Goal: Task Accomplishment & Management: Manage account settings

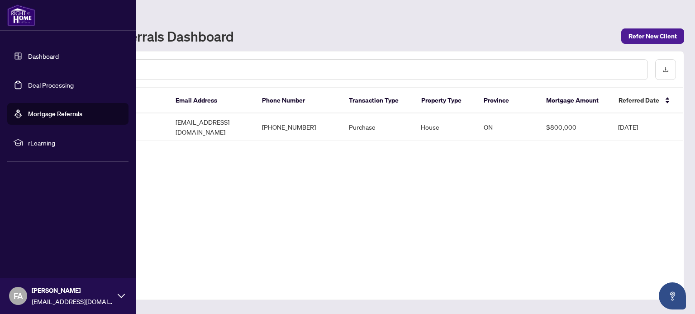
click at [28, 54] on link "Dashboard" at bounding box center [43, 56] width 31 height 8
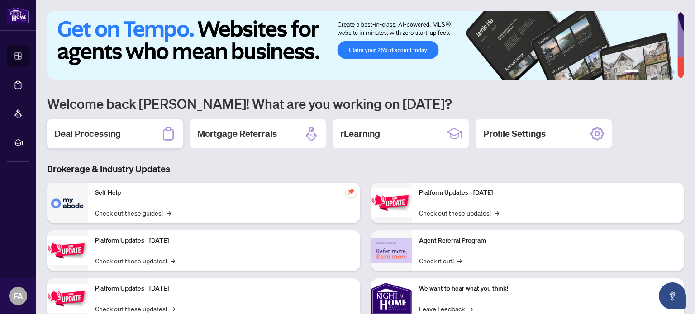
click at [148, 138] on div "Deal Processing" at bounding box center [115, 133] width 136 height 29
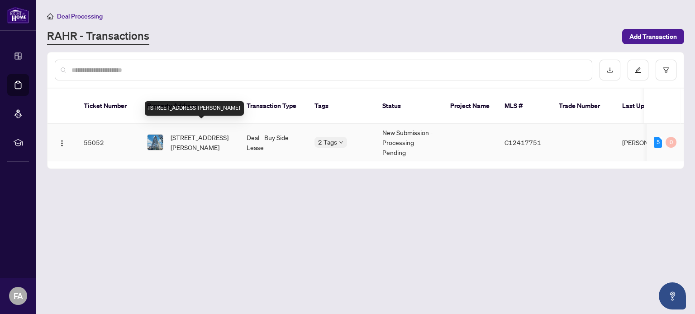
click at [213, 134] on span "[STREET_ADDRESS][PERSON_NAME]" at bounding box center [202, 143] width 62 height 20
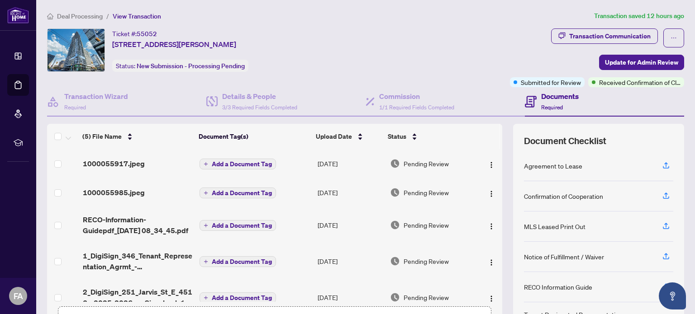
click at [530, 106] on icon at bounding box center [531, 102] width 12 height 12
click at [662, 225] on icon "button" at bounding box center [666, 226] width 8 height 8
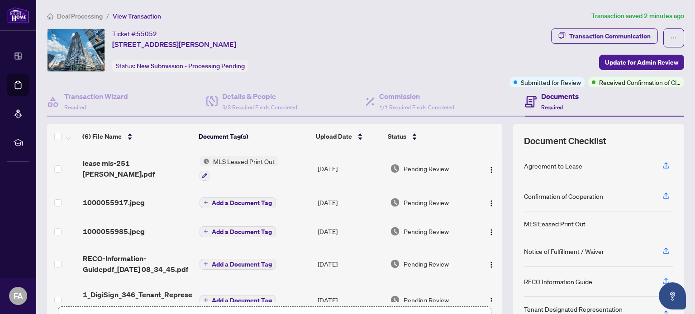
scroll to position [45, 0]
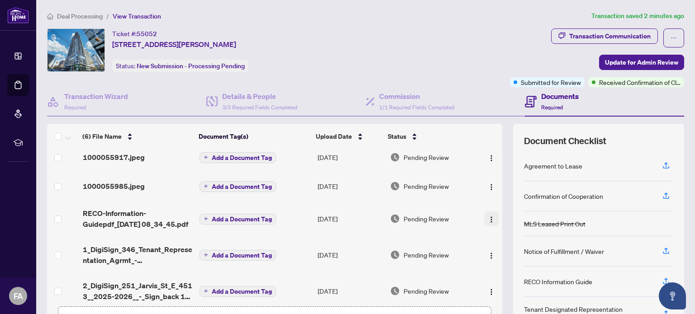
click at [488, 216] on img "button" at bounding box center [491, 219] width 7 height 7
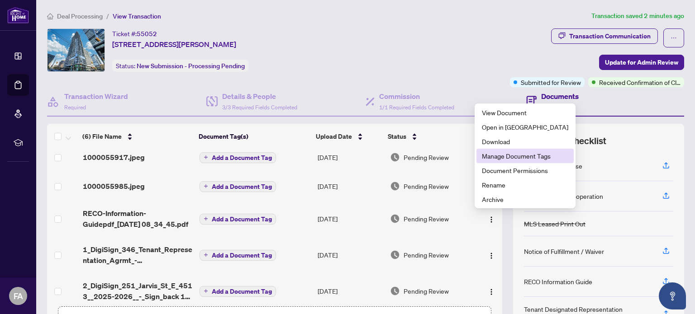
click at [502, 161] on li "Manage Document Tags" at bounding box center [524, 156] width 97 height 14
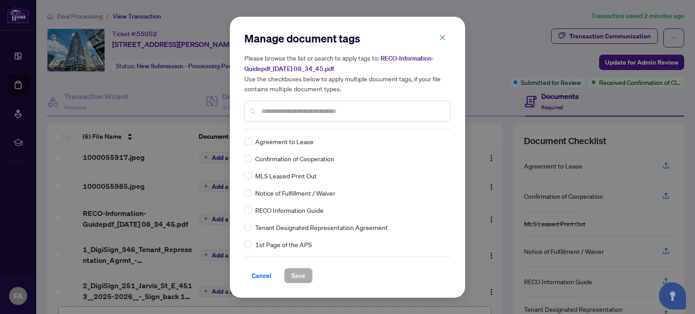
click at [301, 208] on span "RECO Information Guide" at bounding box center [289, 210] width 68 height 10
click at [294, 276] on span "Save" at bounding box center [298, 276] width 14 height 14
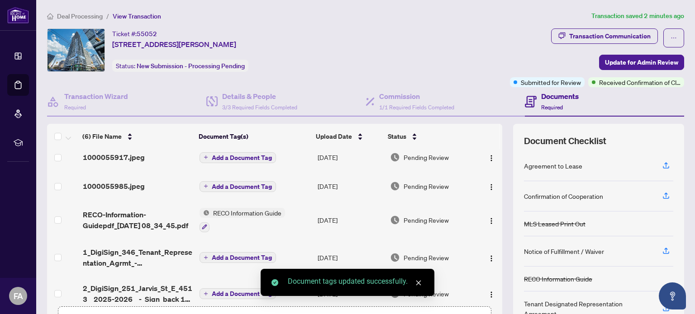
scroll to position [57, 0]
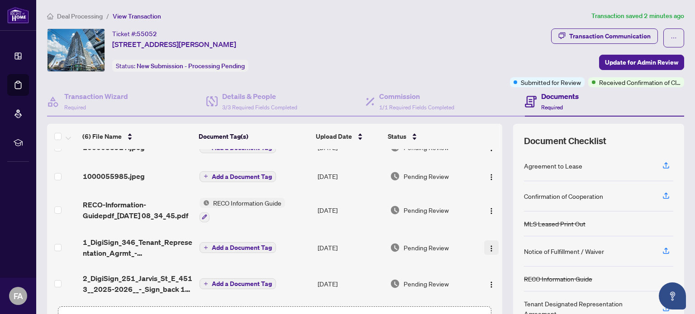
click at [488, 247] on img "button" at bounding box center [491, 248] width 7 height 7
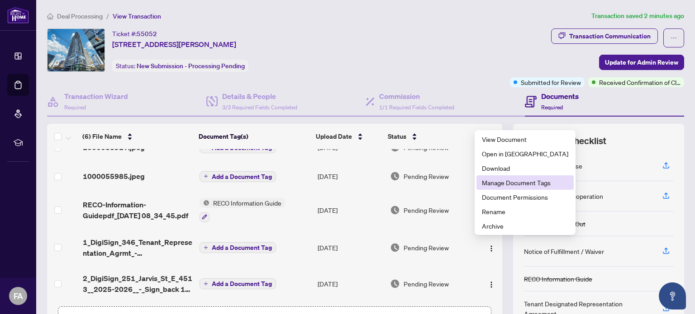
click at [498, 186] on span "Manage Document Tags" at bounding box center [525, 183] width 86 height 10
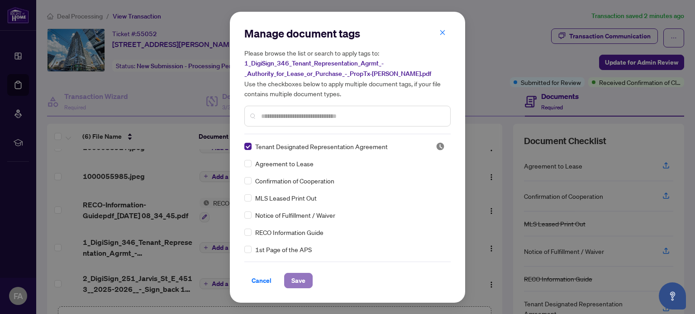
click at [303, 280] on button "Save" at bounding box center [298, 280] width 28 height 15
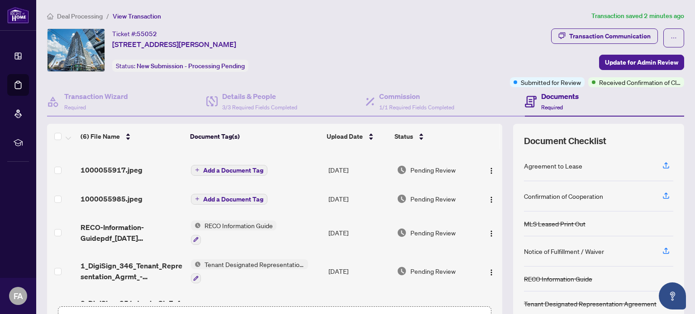
scroll to position [59, 0]
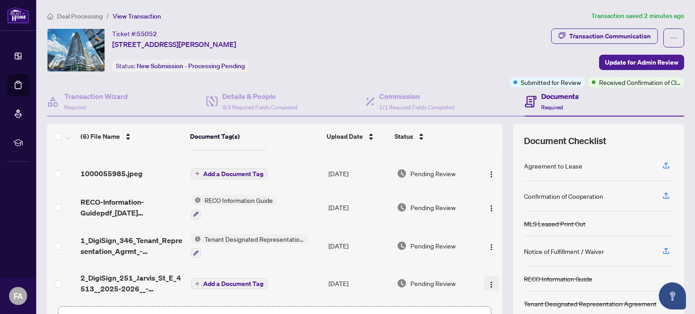
click at [488, 282] on img "button" at bounding box center [491, 284] width 7 height 7
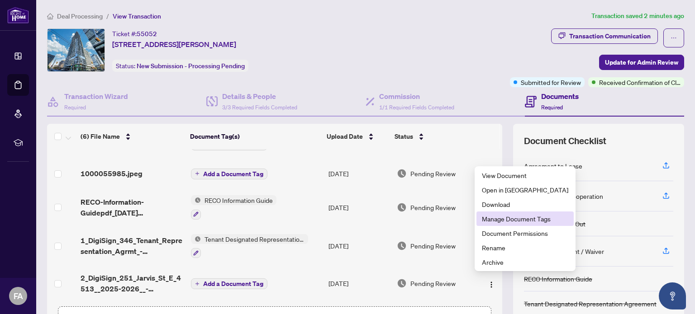
click at [507, 222] on span "Manage Document Tags" at bounding box center [525, 219] width 86 height 10
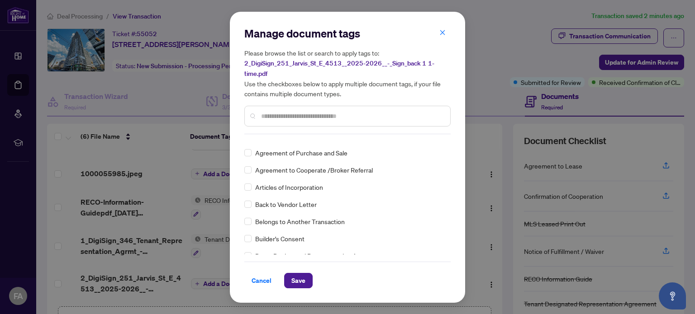
scroll to position [181, 0]
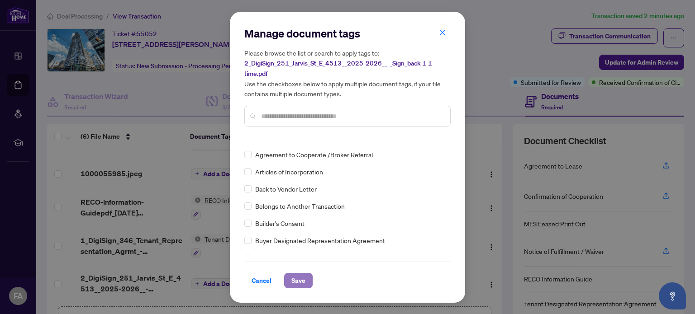
click at [299, 276] on span "Save" at bounding box center [298, 281] width 14 height 14
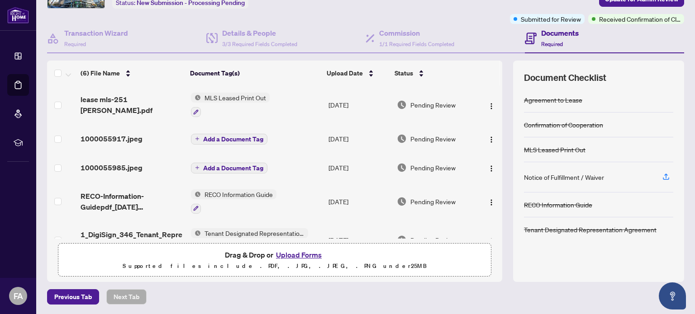
scroll to position [0, 0]
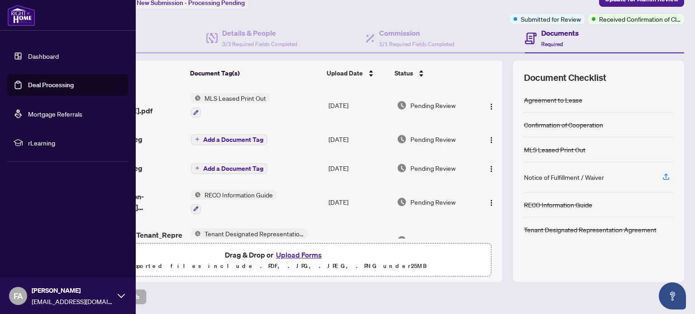
click at [28, 53] on link "Dashboard" at bounding box center [43, 56] width 31 height 8
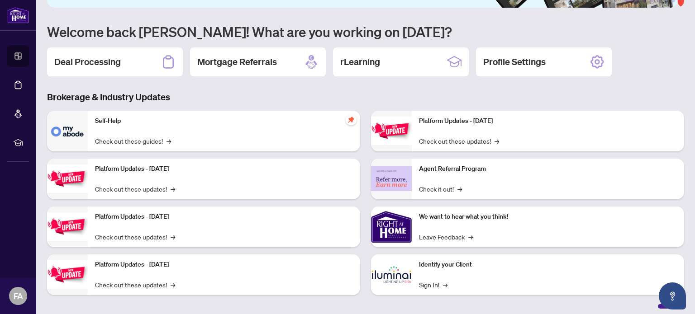
scroll to position [76, 0]
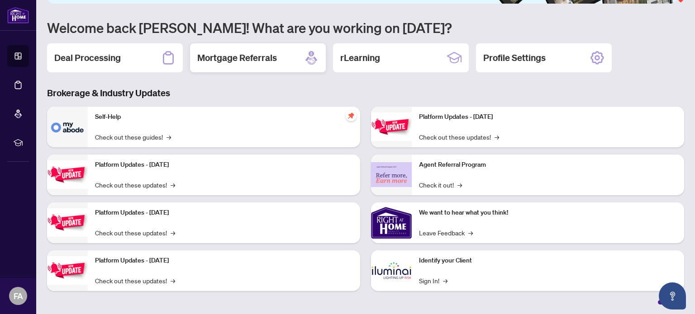
click at [263, 53] on h2 "Mortgage Referrals" at bounding box center [237, 58] width 80 height 13
